Goal: Task Accomplishment & Management: Manage account settings

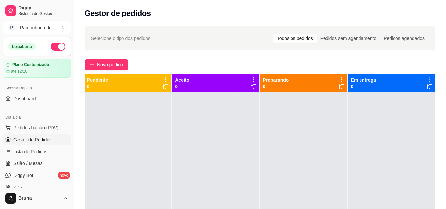
scroll to position [132, 0]
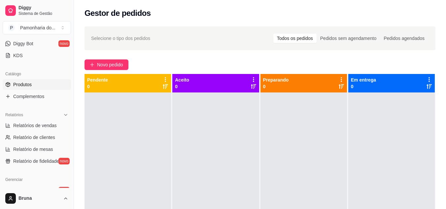
click at [22, 86] on span "Produtos" at bounding box center [22, 84] width 19 height 7
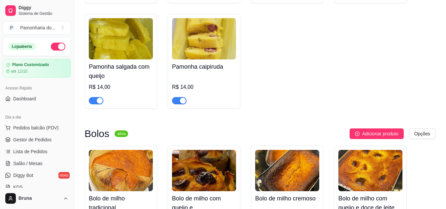
scroll to position [365, 0]
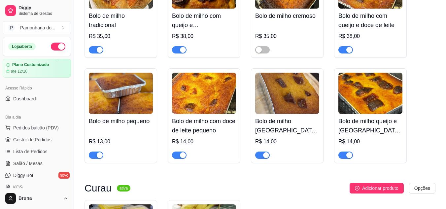
click at [258, 156] on span "button" at bounding box center [262, 155] width 15 height 7
